Goal: Task Accomplishment & Management: Use online tool/utility

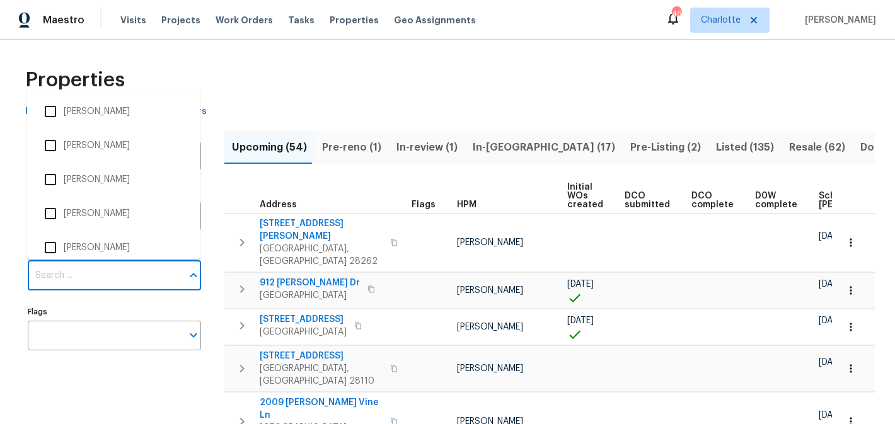
click at [101, 271] on input "Individuals" at bounding box center [105, 276] width 154 height 30
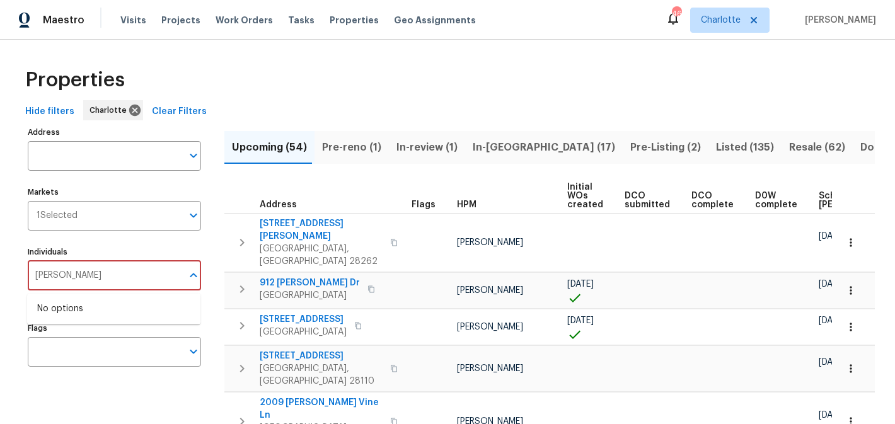
type input "matthew"
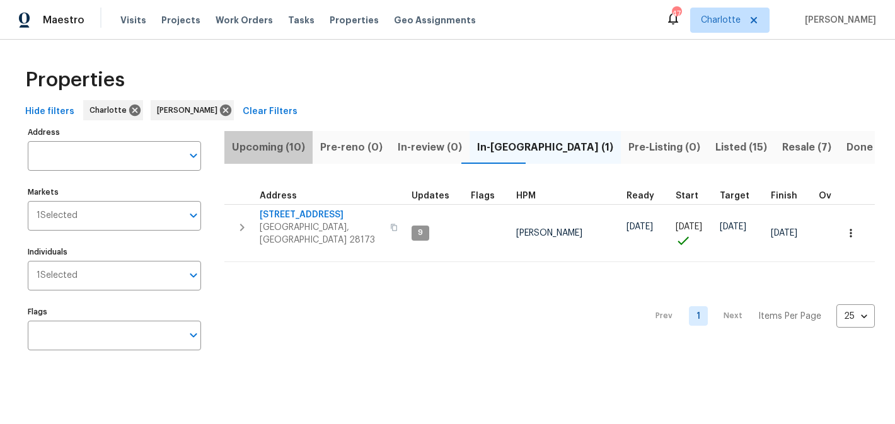
click at [275, 151] on span "Upcoming (10)" at bounding box center [268, 148] width 73 height 18
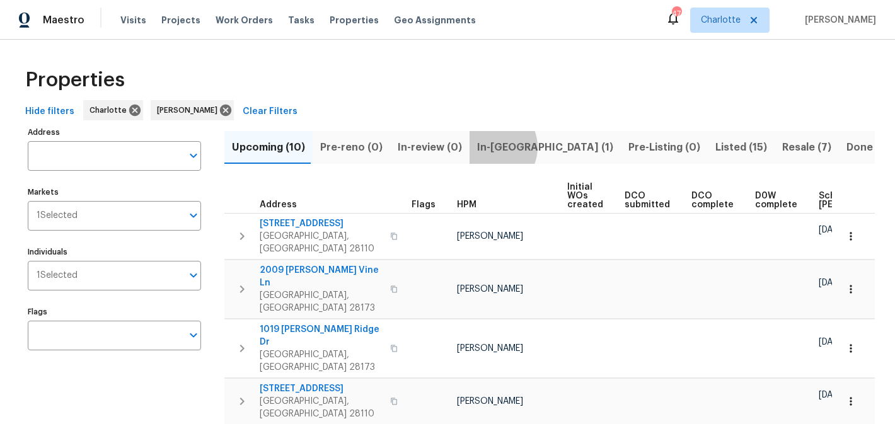
click at [482, 147] on span "In-reno (1)" at bounding box center [545, 148] width 136 height 18
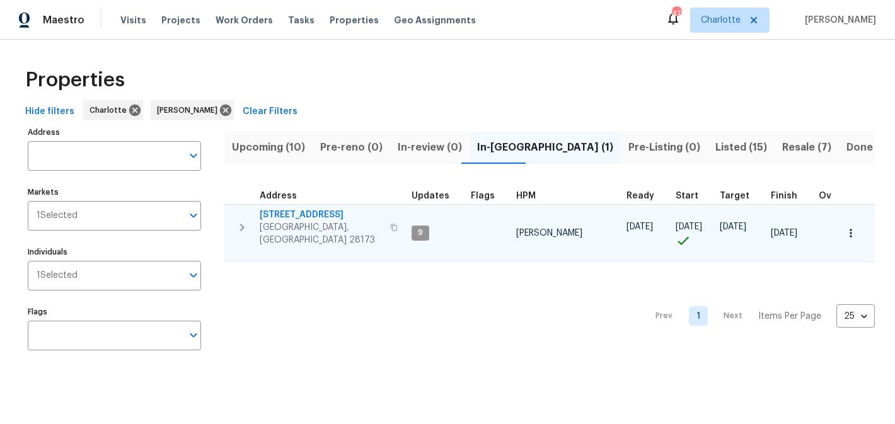
click at [302, 214] on span "[STREET_ADDRESS]" at bounding box center [321, 215] width 123 height 13
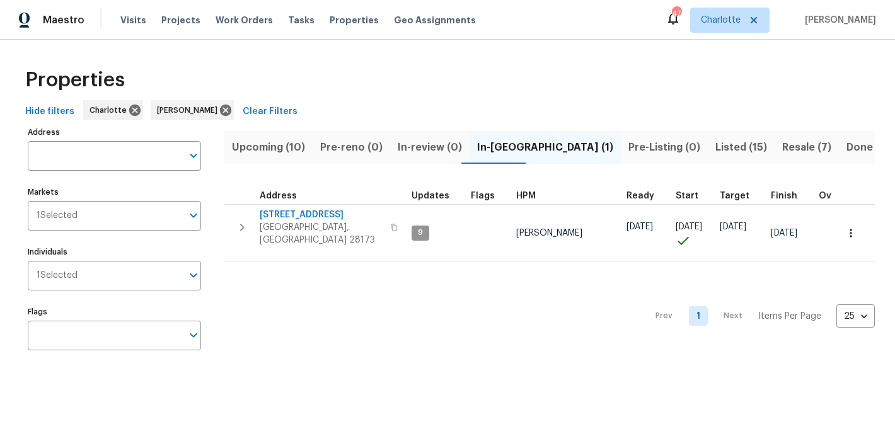
click at [628, 146] on span "Pre-Listing (0)" at bounding box center [664, 148] width 72 height 18
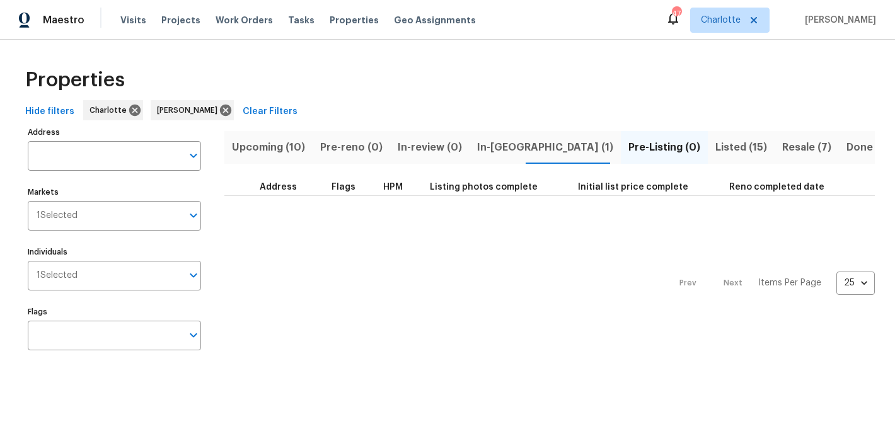
click at [715, 147] on span "Listed (15)" at bounding box center [741, 148] width 52 height 18
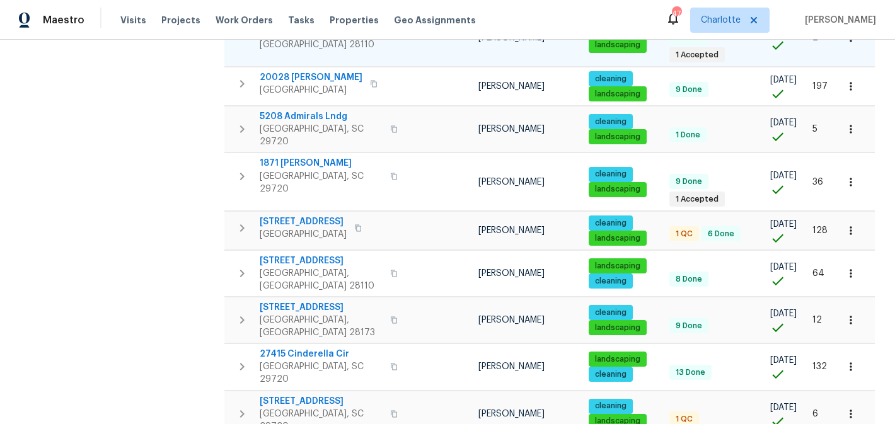
scroll to position [448, 0]
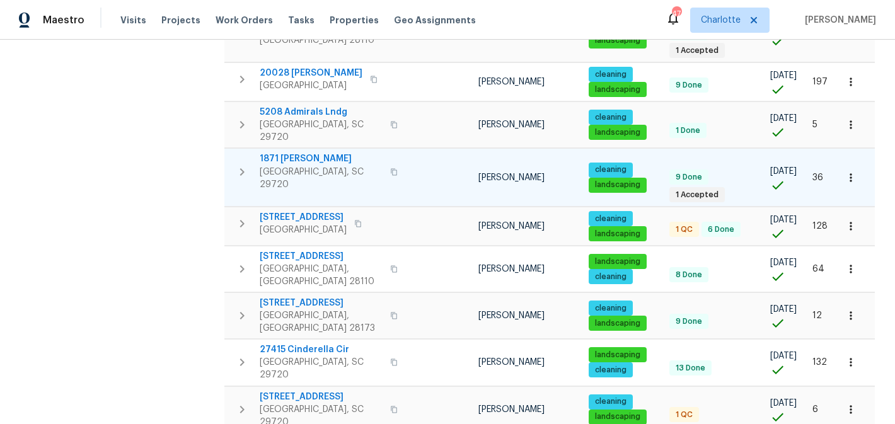
click at [296, 153] on span "1871 Tara Trl" at bounding box center [321, 159] width 123 height 13
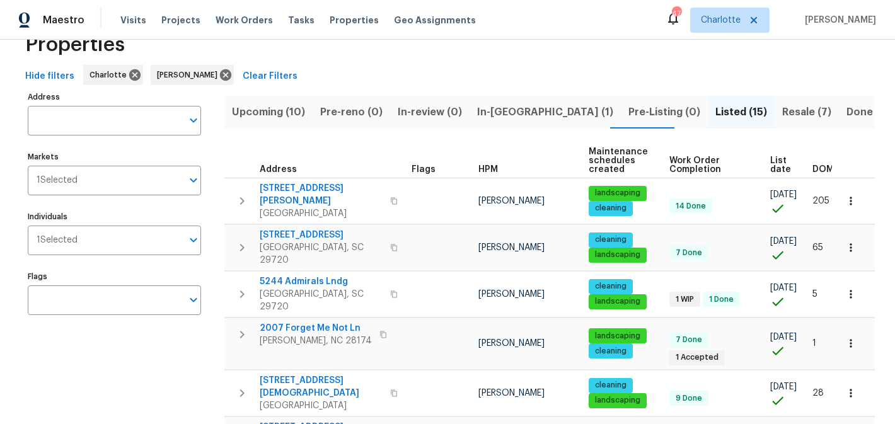
scroll to position [0, 0]
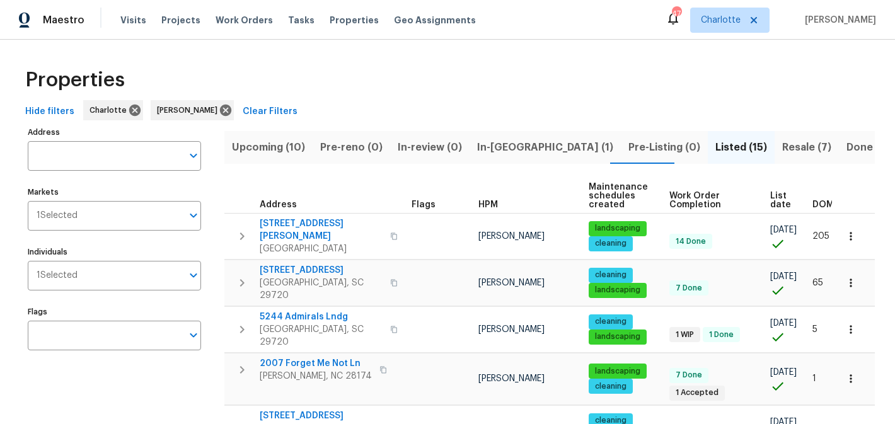
click at [782, 151] on span "Resale (7)" at bounding box center [806, 148] width 49 height 18
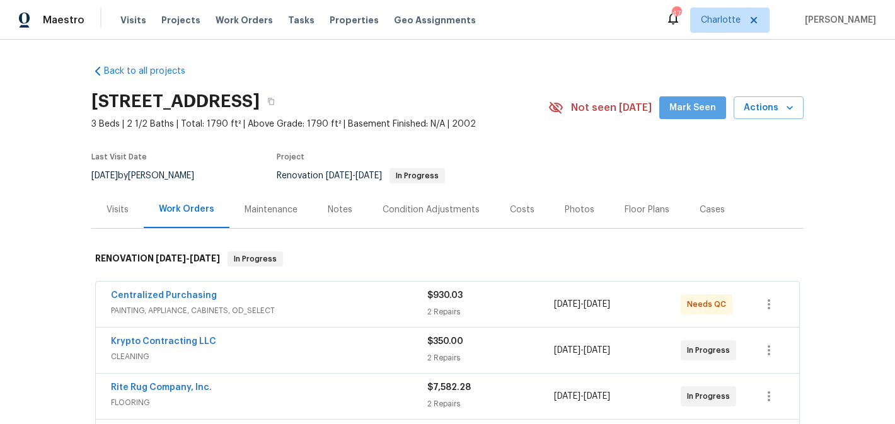
click at [723, 100] on button "Mark Seen" at bounding box center [692, 107] width 67 height 23
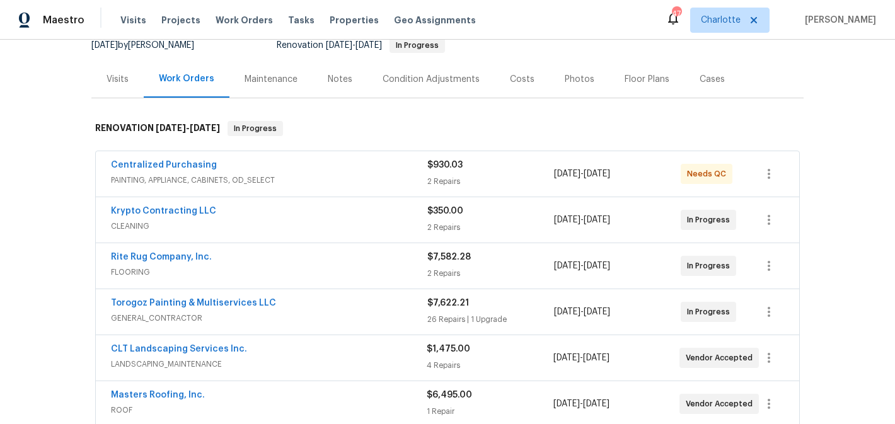
scroll to position [67, 0]
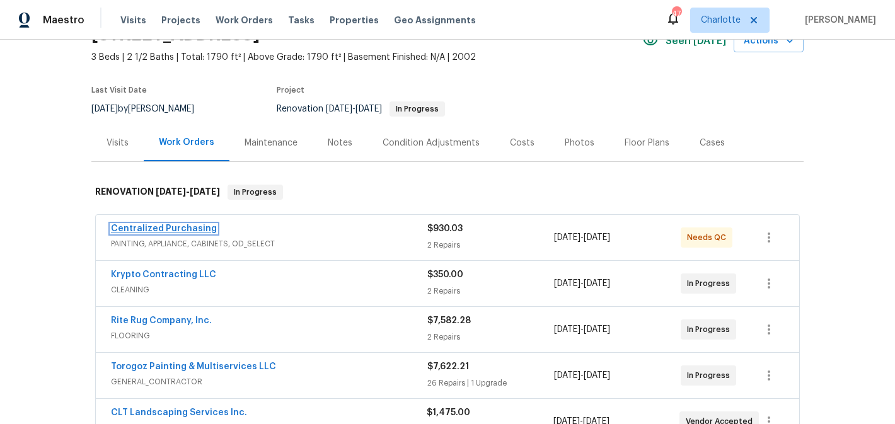
click at [173, 231] on link "Centralized Purchasing" at bounding box center [164, 228] width 106 height 9
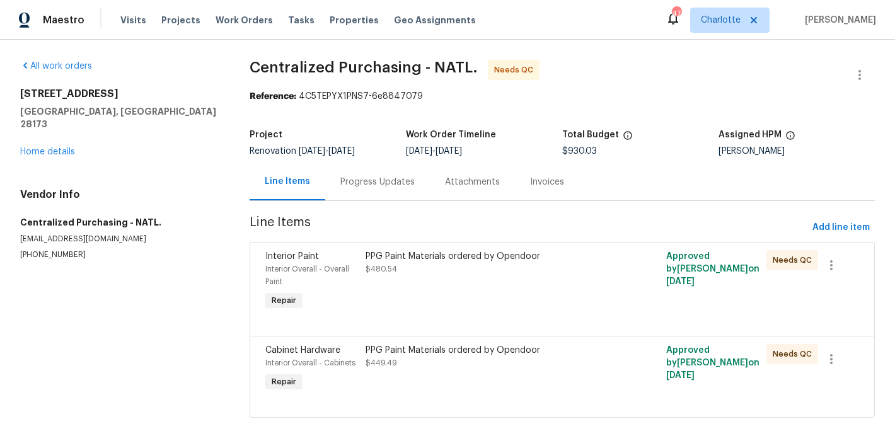
click at [456, 252] on div "PPG Paint Materials ordered by Opendoor" at bounding box center [487, 256] width 243 height 13
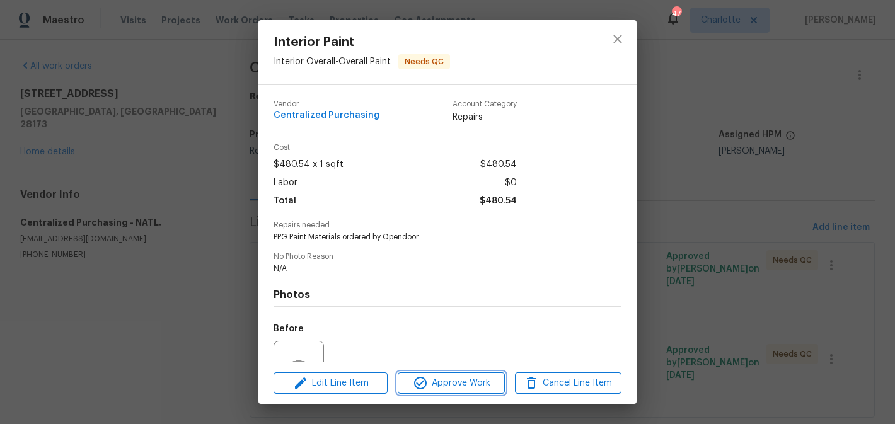
click at [463, 385] on span "Approve Work" at bounding box center [451, 384] width 99 height 16
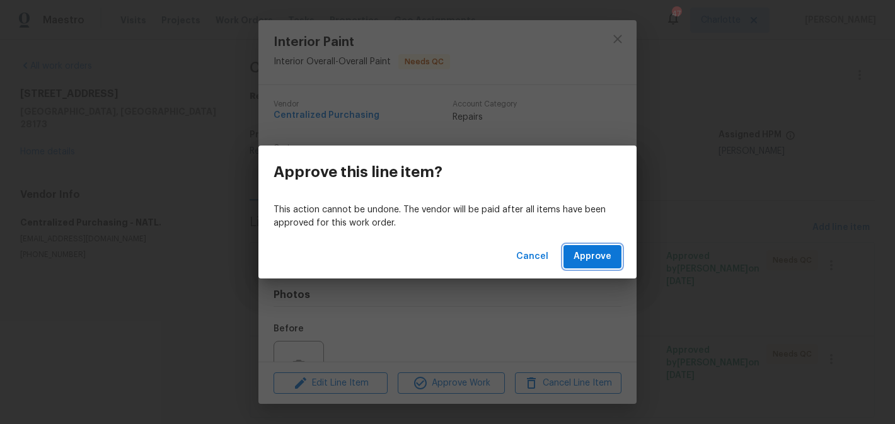
click at [582, 248] on button "Approve" at bounding box center [593, 256] width 58 height 23
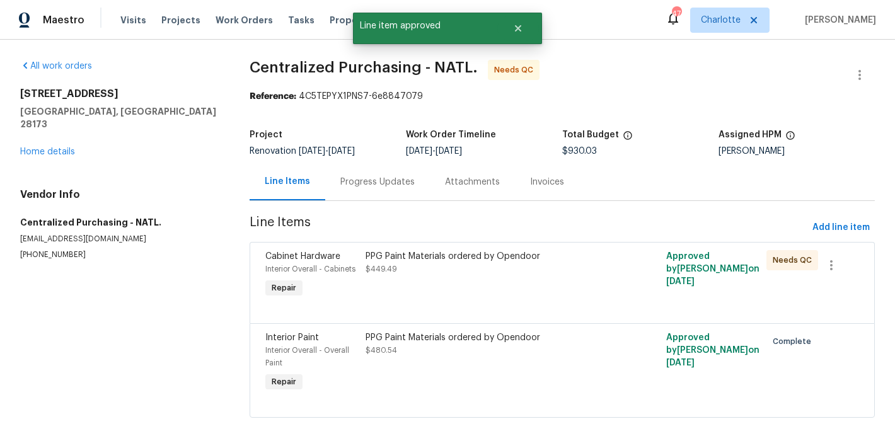
scroll to position [30, 0]
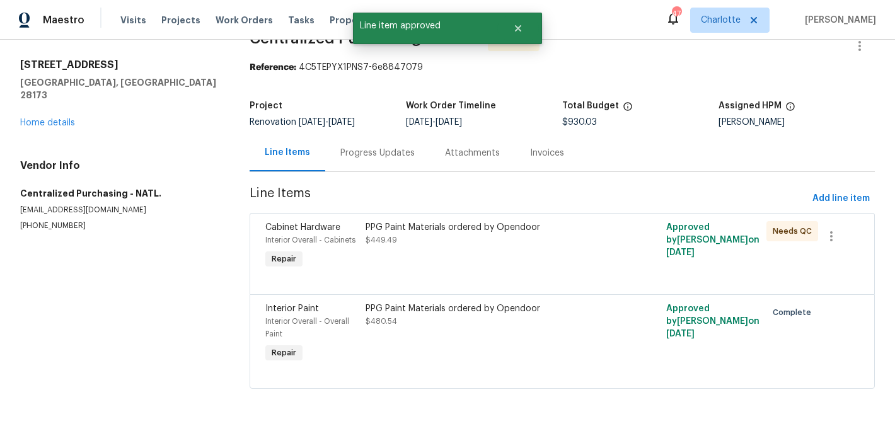
click at [508, 235] on div "PPG Paint Materials ordered by Opendoor $449.49" at bounding box center [487, 233] width 243 height 25
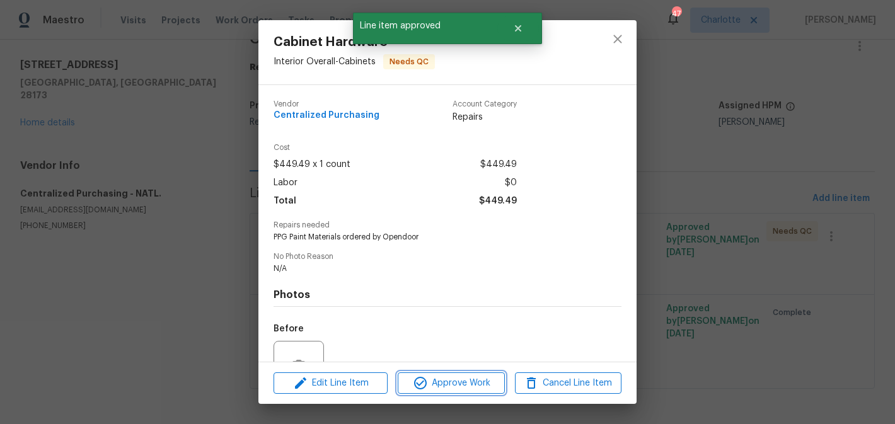
click at [460, 388] on span "Approve Work" at bounding box center [451, 384] width 99 height 16
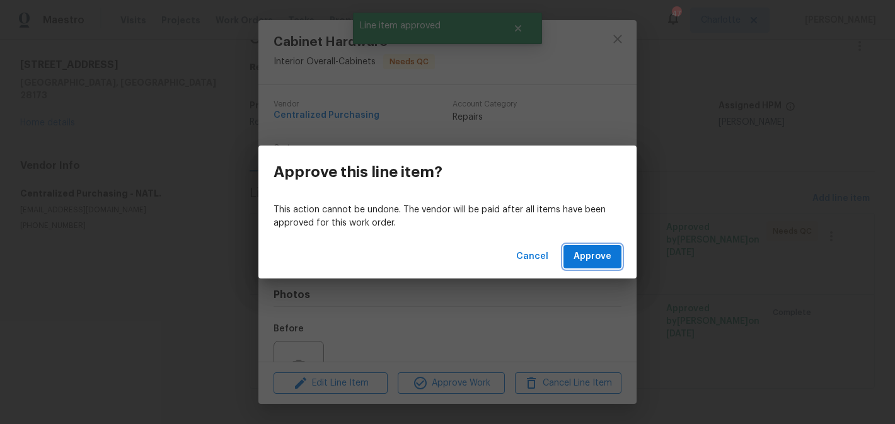
click at [618, 264] on button "Approve" at bounding box center [593, 256] width 58 height 23
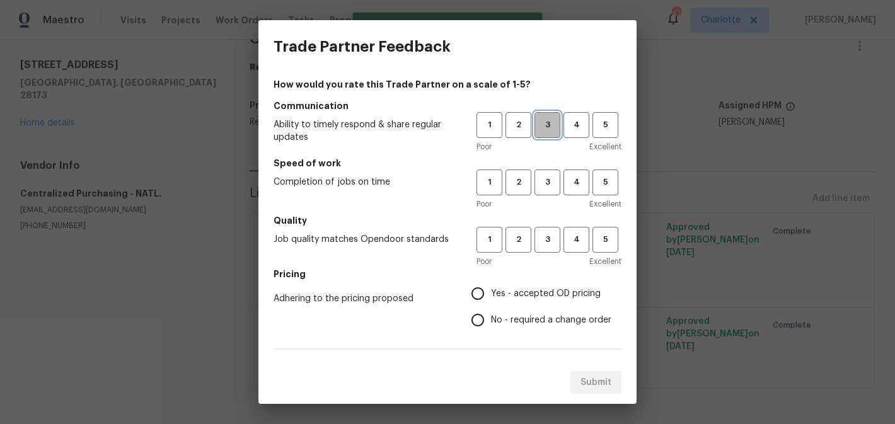
click at [558, 129] on span "3" at bounding box center [547, 125] width 23 height 14
click at [550, 181] on span "3" at bounding box center [547, 182] width 23 height 14
click at [550, 231] on button "3" at bounding box center [548, 240] width 26 height 26
click at [541, 284] on label "Yes - accepted OD pricing" at bounding box center [538, 294] width 147 height 26
click at [491, 284] on input "Yes - accepted OD pricing" at bounding box center [478, 294] width 26 height 26
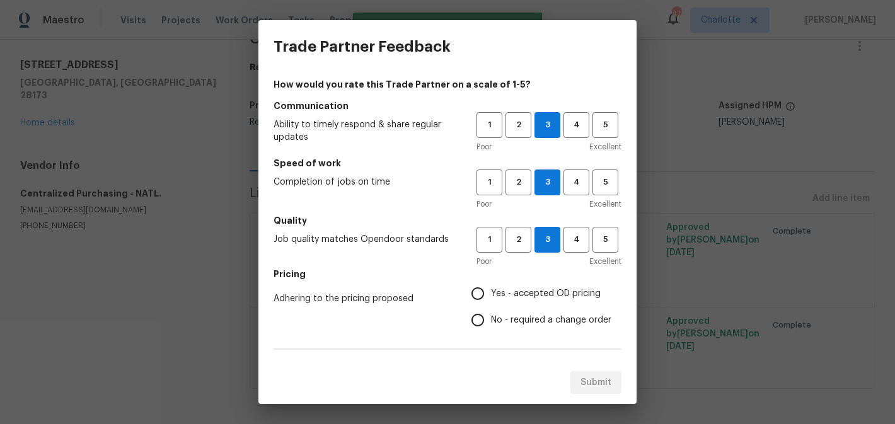
radio input "true"
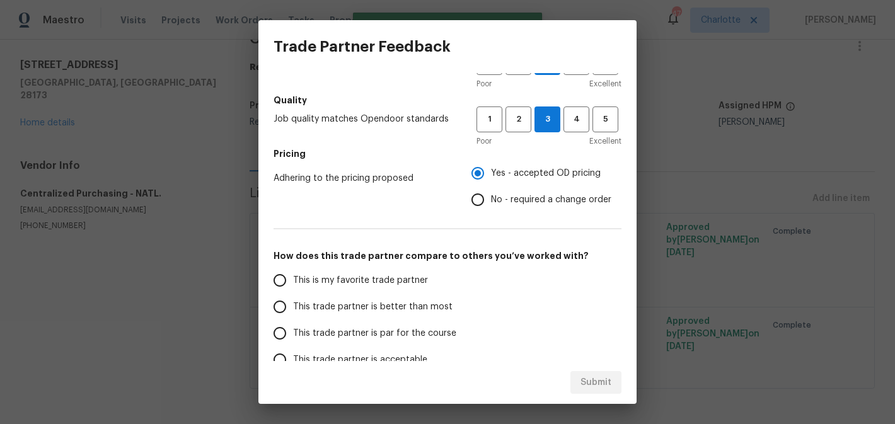
scroll to position [216, 0]
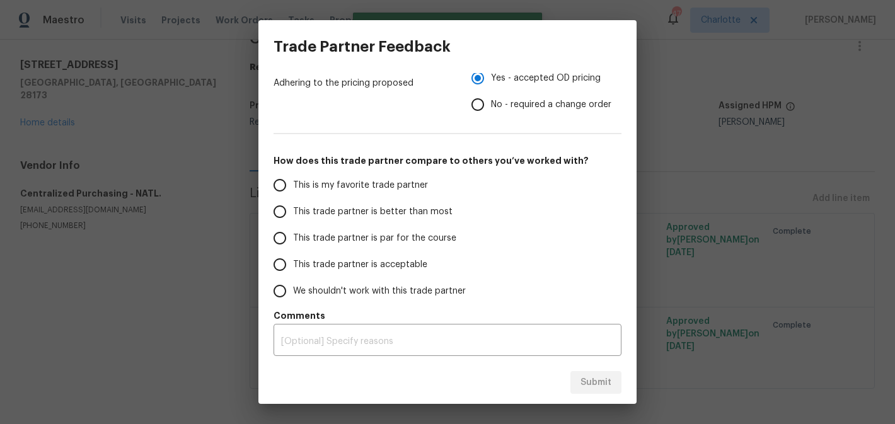
click at [393, 233] on span "This trade partner is par for the course" at bounding box center [374, 238] width 163 height 13
click at [293, 233] on input "This trade partner is par for the course" at bounding box center [280, 238] width 26 height 26
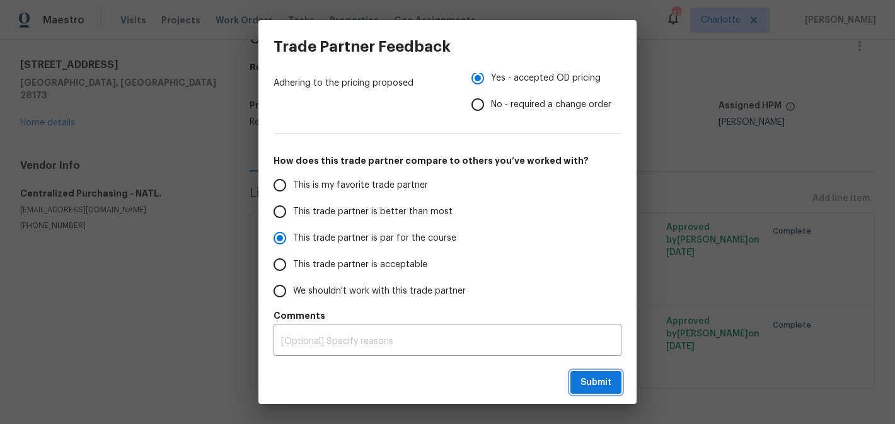
click at [608, 391] on button "Submit" at bounding box center [595, 382] width 51 height 23
radio input "true"
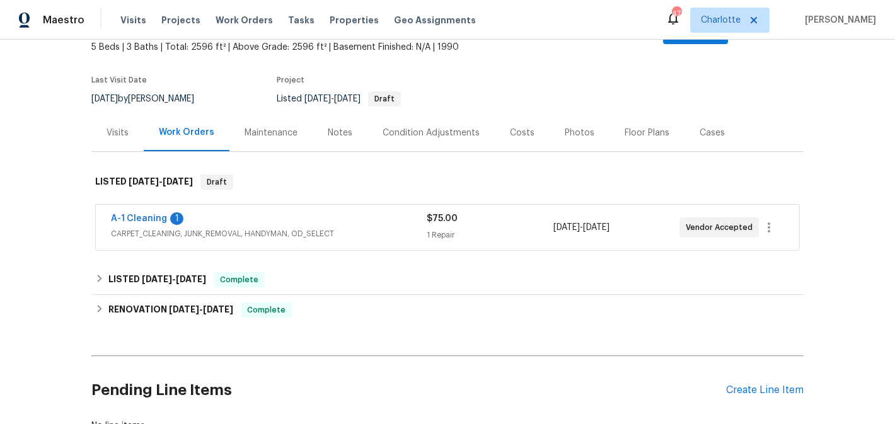
scroll to position [95, 0]
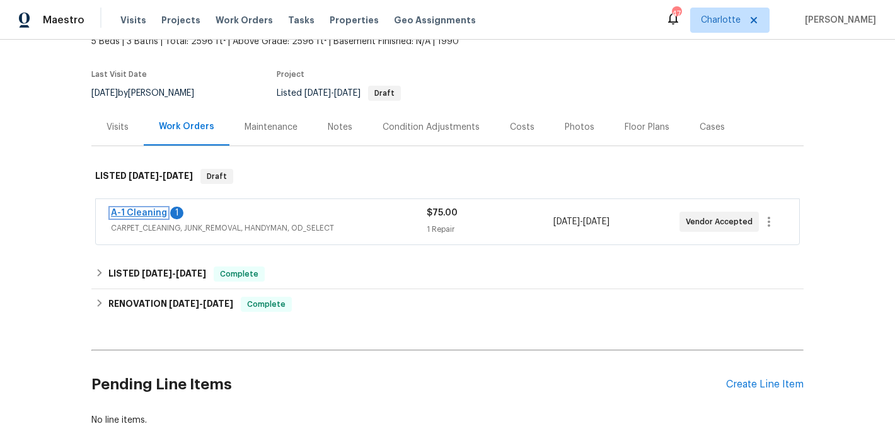
click at [141, 209] on link "A-1 Cleaning" at bounding box center [139, 213] width 56 height 9
